Goal: Task Accomplishment & Management: Use online tool/utility

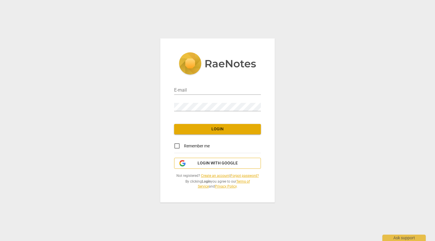
click at [201, 162] on span "Login with Google" at bounding box center [218, 164] width 40 height 6
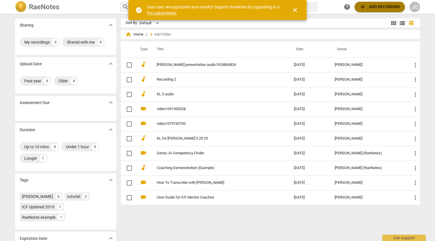
click at [372, 8] on span "add Add recording" at bounding box center [380, 6] width 41 height 7
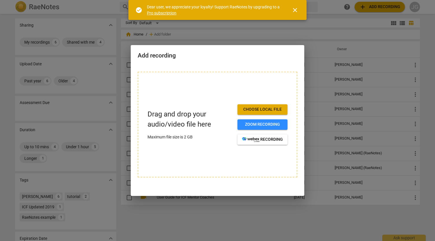
click at [272, 109] on span "Choose local file" at bounding box center [262, 110] width 41 height 6
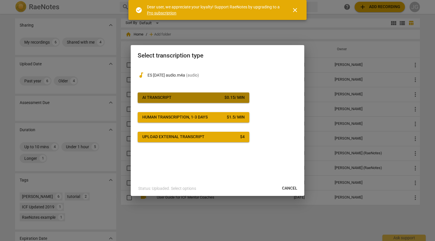
click at [181, 100] on span "AI Transcript $ 0.15 / min" at bounding box center [193, 98] width 102 height 6
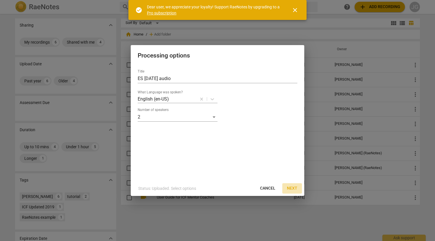
click at [294, 188] on span "Next" at bounding box center [292, 189] width 10 height 6
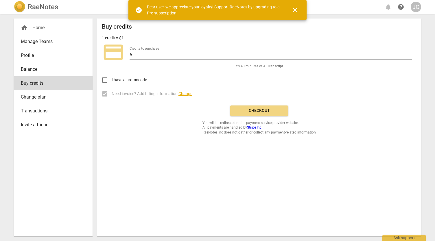
click at [270, 113] on span "Checkout" at bounding box center [259, 111] width 49 height 6
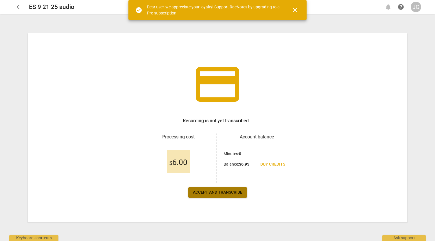
click at [221, 191] on span "Accept and transcribe" at bounding box center [218, 193] width 50 height 6
